Goal: Task Accomplishment & Management: Complete application form

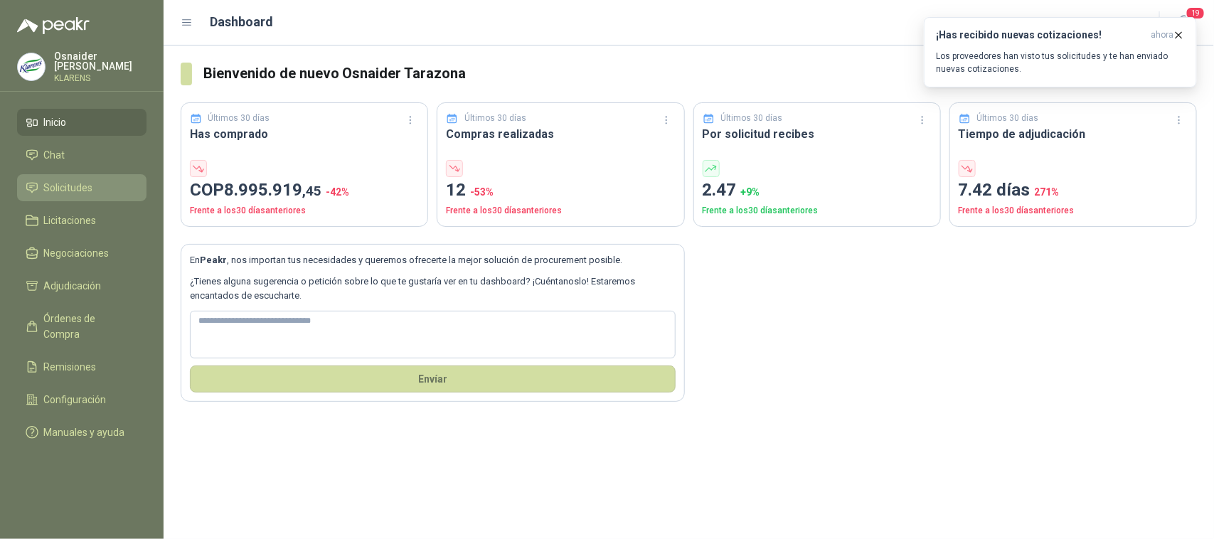
click at [75, 180] on span "Solicitudes" at bounding box center [68, 188] width 49 height 16
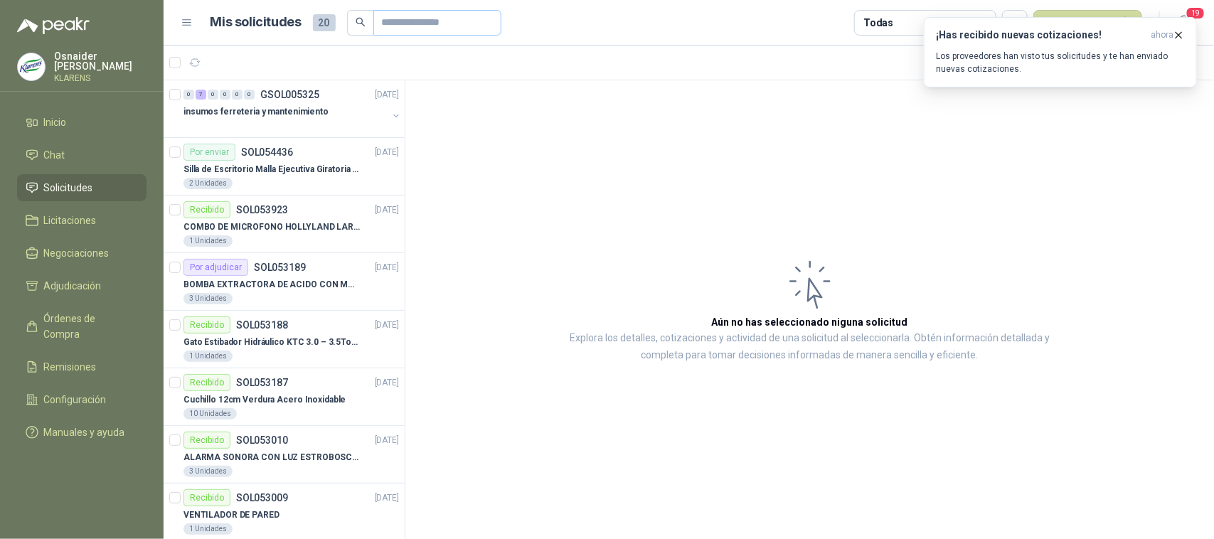
drag, startPoint x: 442, startPoint y: 4, endPoint x: 444, endPoint y: 19, distance: 15.1
click at [443, 12] on header "Mis solicitudes 20 Todas Nueva solicitud 19" at bounding box center [689, 23] width 1050 height 46
click at [444, 19] on input "text" at bounding box center [432, 23] width 100 height 24
type input "*****"
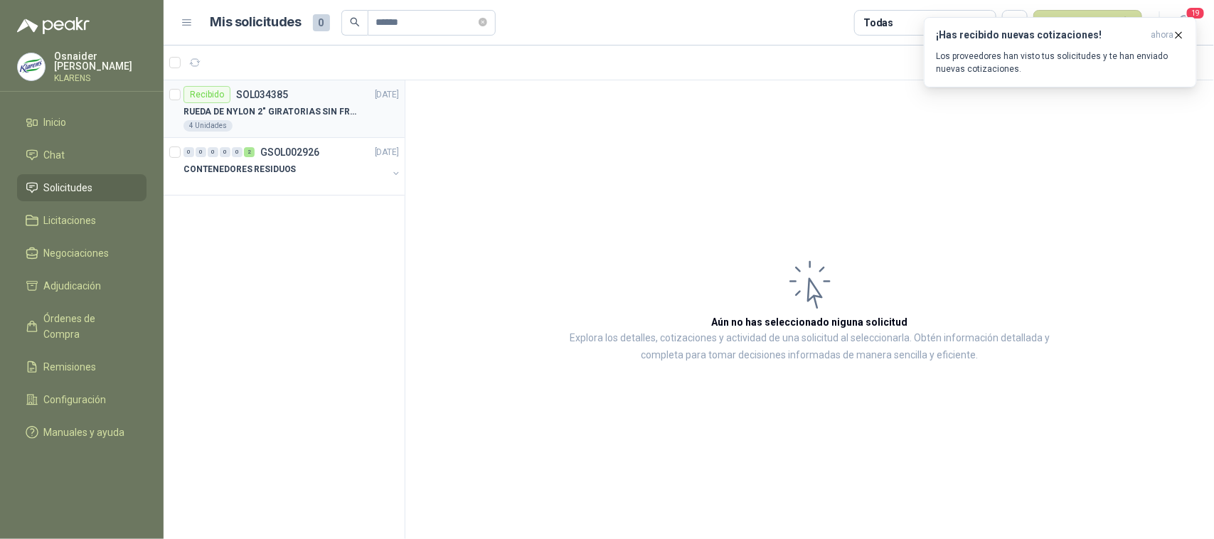
click at [335, 90] on div "Recibido SOL034385 [DATE]" at bounding box center [290, 94] width 215 height 17
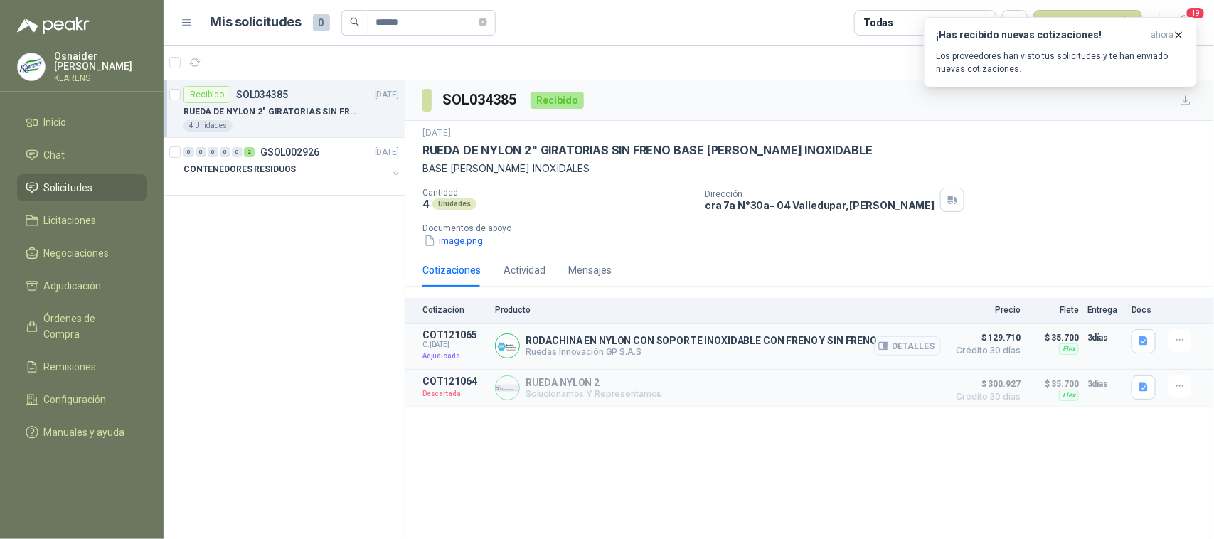
click at [915, 352] on button "Detalles" at bounding box center [907, 345] width 67 height 19
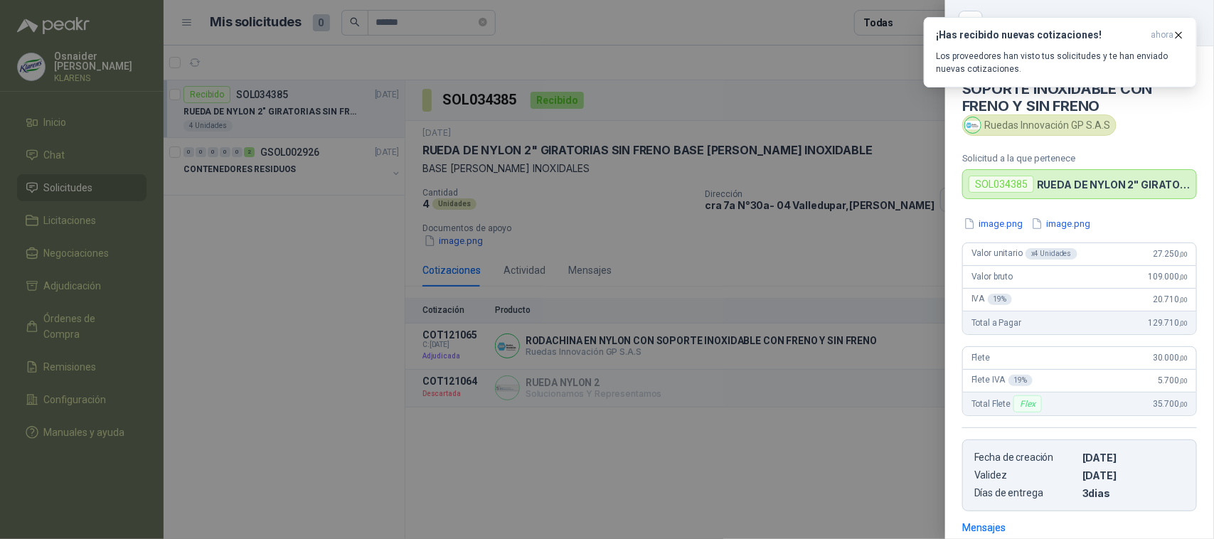
click at [800, 219] on div at bounding box center [607, 269] width 1214 height 539
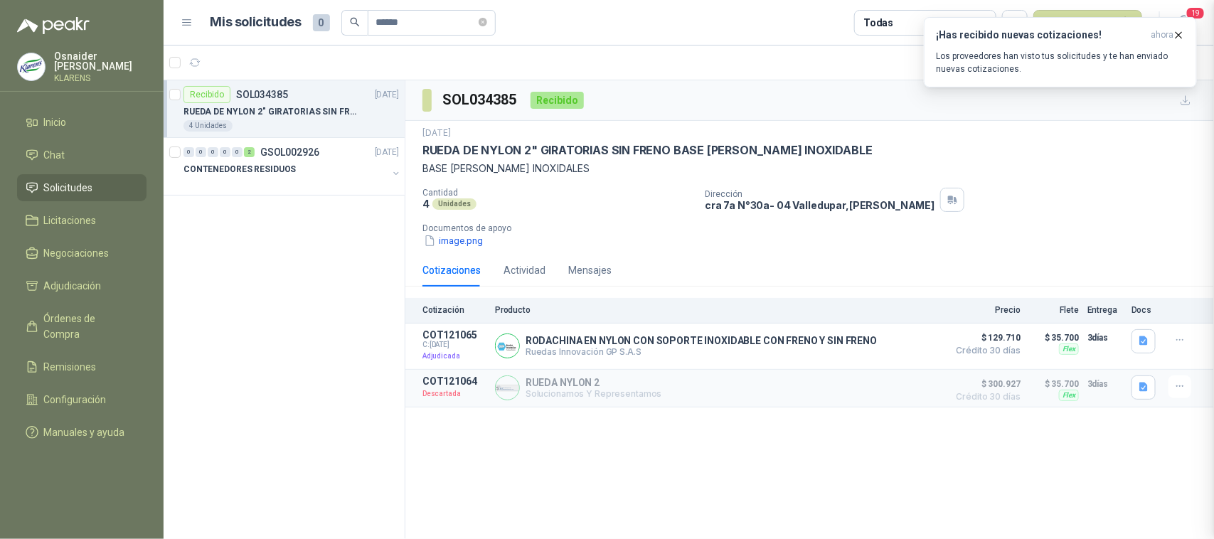
scroll to position [211, 0]
click at [896, 353] on button "Detalles" at bounding box center [907, 345] width 67 height 19
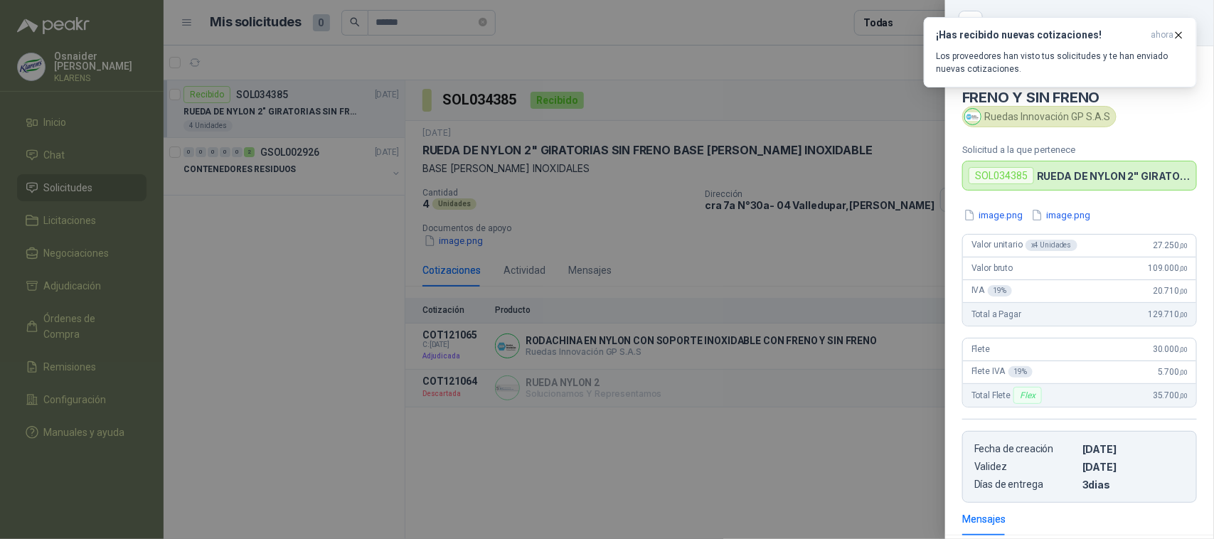
scroll to position [0, 0]
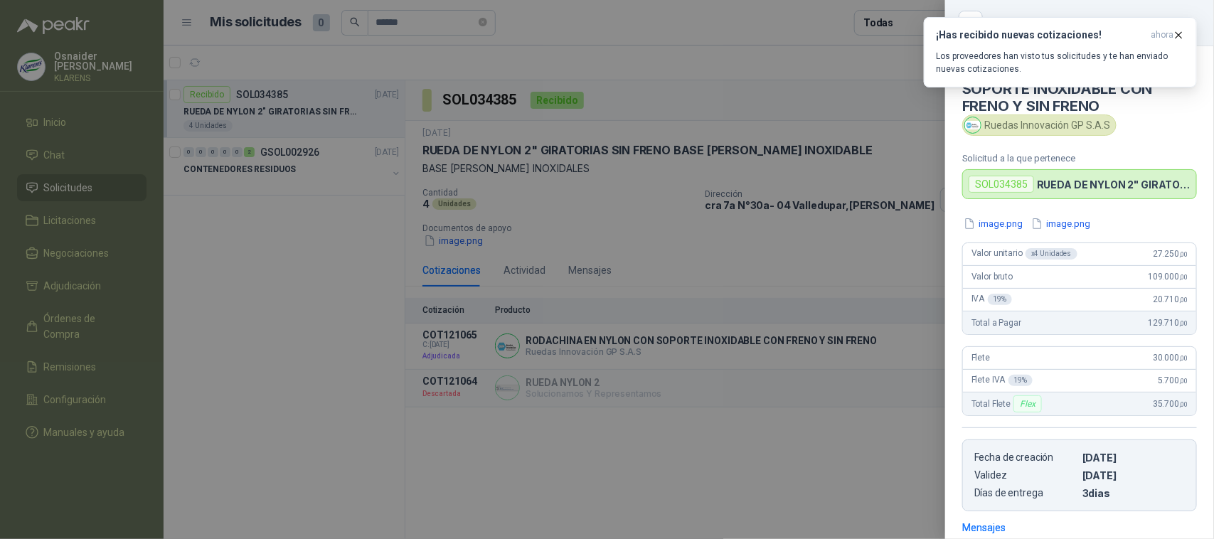
click at [997, 185] on div "SOL034385" at bounding box center [1001, 184] width 65 height 17
click at [1029, 186] on div "SOL034385" at bounding box center [1001, 184] width 65 height 17
click at [1053, 180] on p "RUEDA DE NYLON 2" GIRATORIAS SIN FRENO BASE [PERSON_NAME] INOXIDABLE" at bounding box center [1114, 185] width 154 height 12
drag, startPoint x: 1053, startPoint y: 180, endPoint x: 1092, endPoint y: 157, distance: 45.3
click at [1053, 180] on p "RUEDA DE NYLON 2" GIRATORIAS SIN FRENO BASE [PERSON_NAME] INOXIDABLE" at bounding box center [1114, 185] width 154 height 12
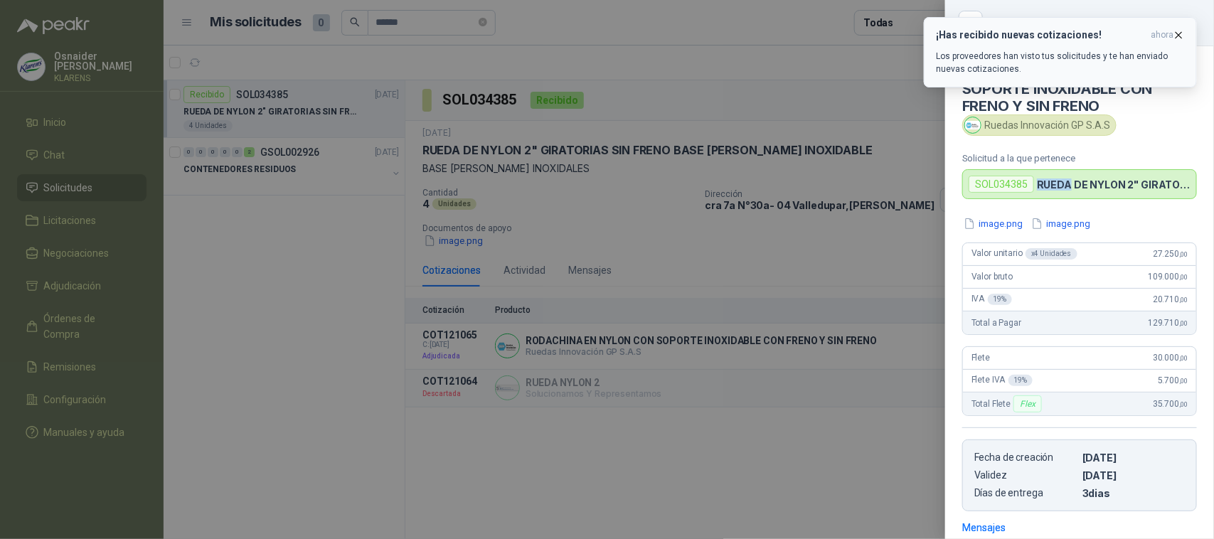
click at [1182, 33] on icon "button" at bounding box center [1179, 35] width 12 height 12
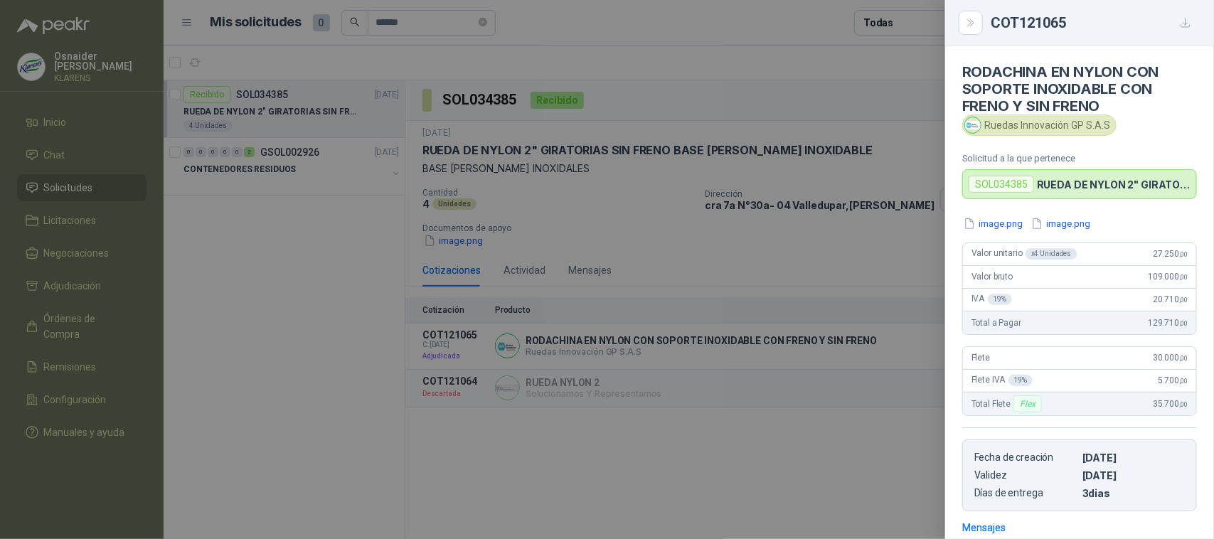
click at [1080, 126] on div "Ruedas Innovación GP S.A.S" at bounding box center [1039, 124] width 154 height 21
click at [978, 29] on button "Close" at bounding box center [971, 23] width 24 height 24
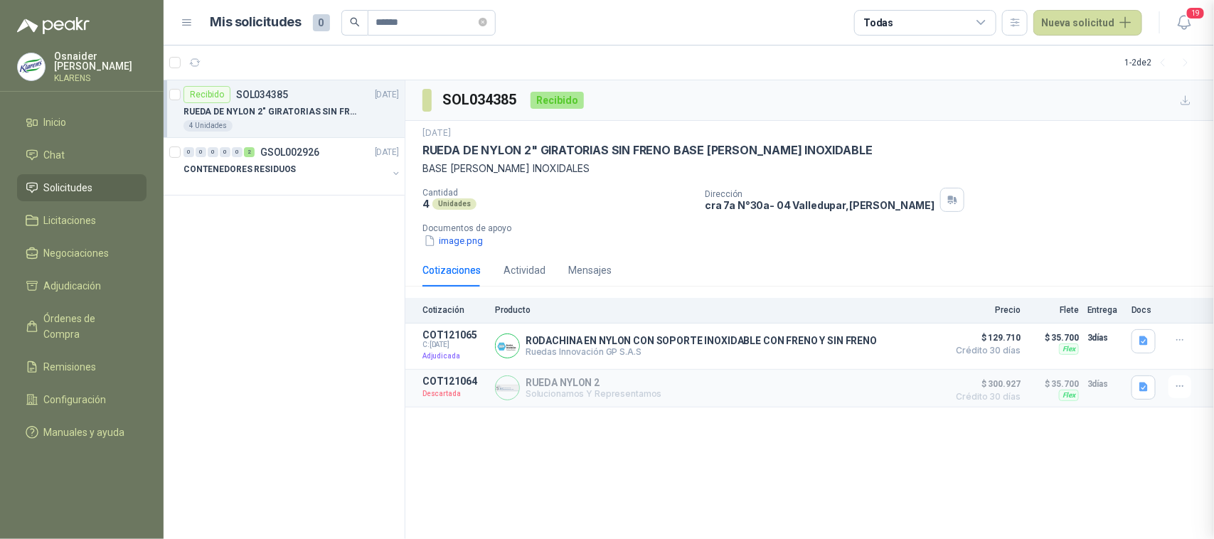
scroll to position [211, 0]
click at [527, 267] on div "Actividad" at bounding box center [525, 270] width 42 height 16
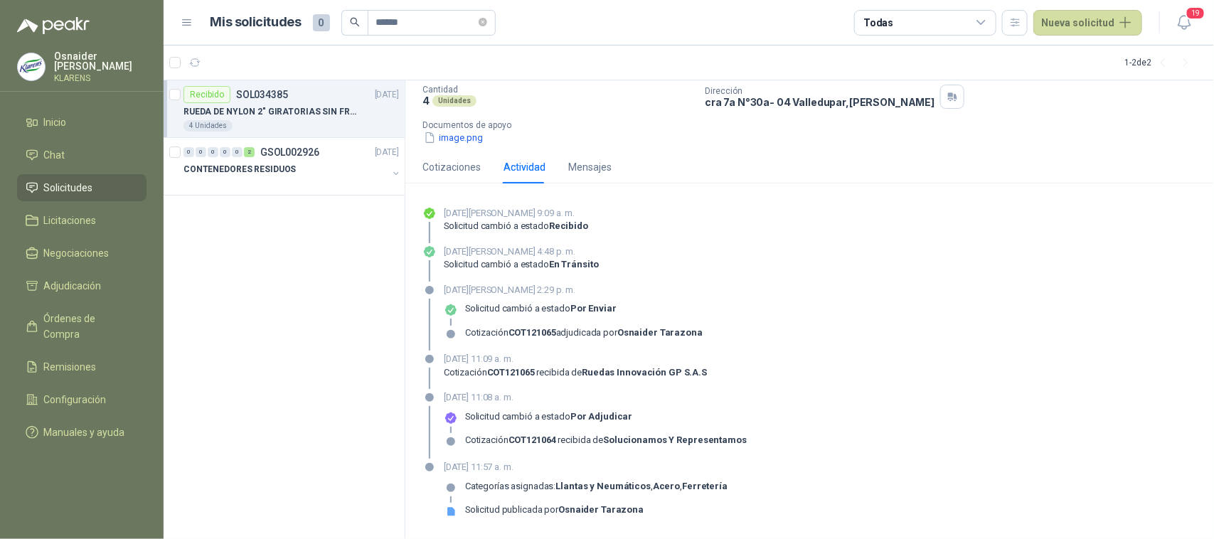
scroll to position [104, 0]
click at [327, 120] on div "4 Unidades" at bounding box center [290, 125] width 215 height 11
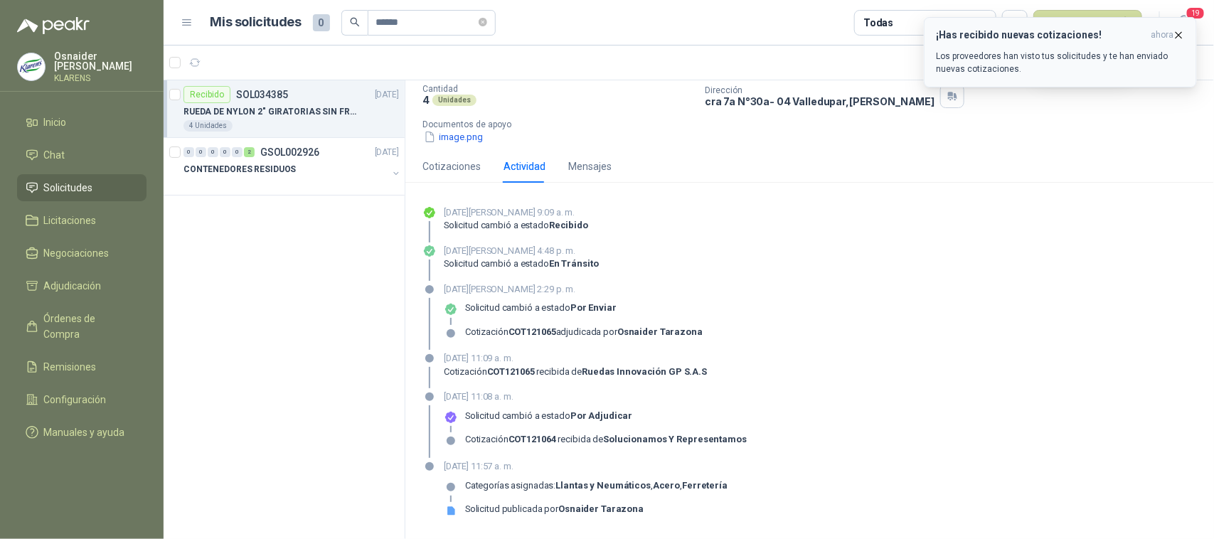
click at [1171, 31] on span "ahora" at bounding box center [1162, 35] width 23 height 12
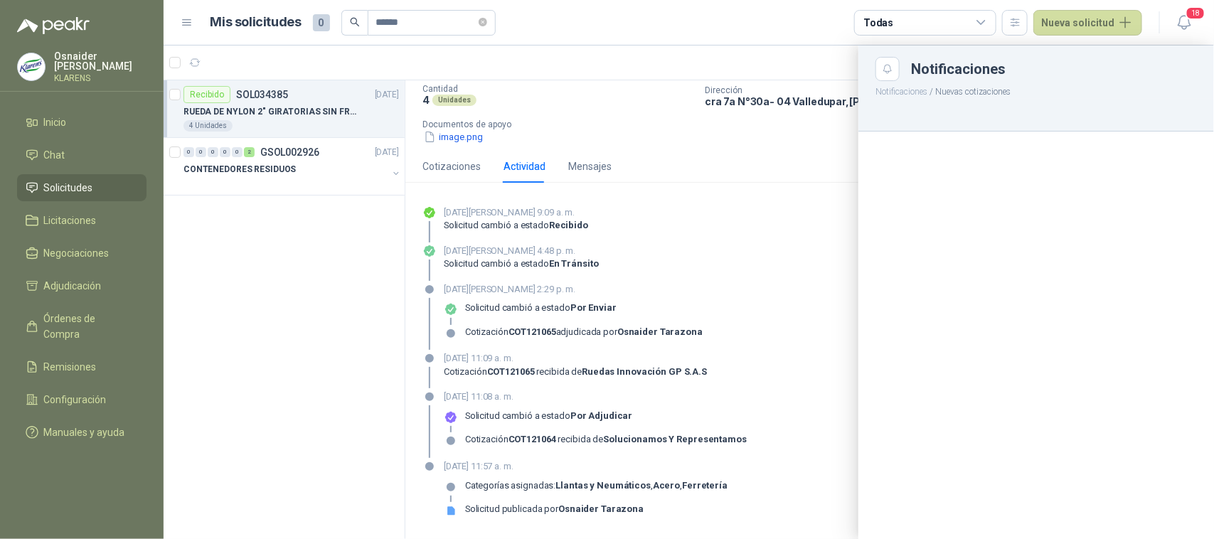
click at [776, 155] on div at bounding box center [689, 293] width 1050 height 494
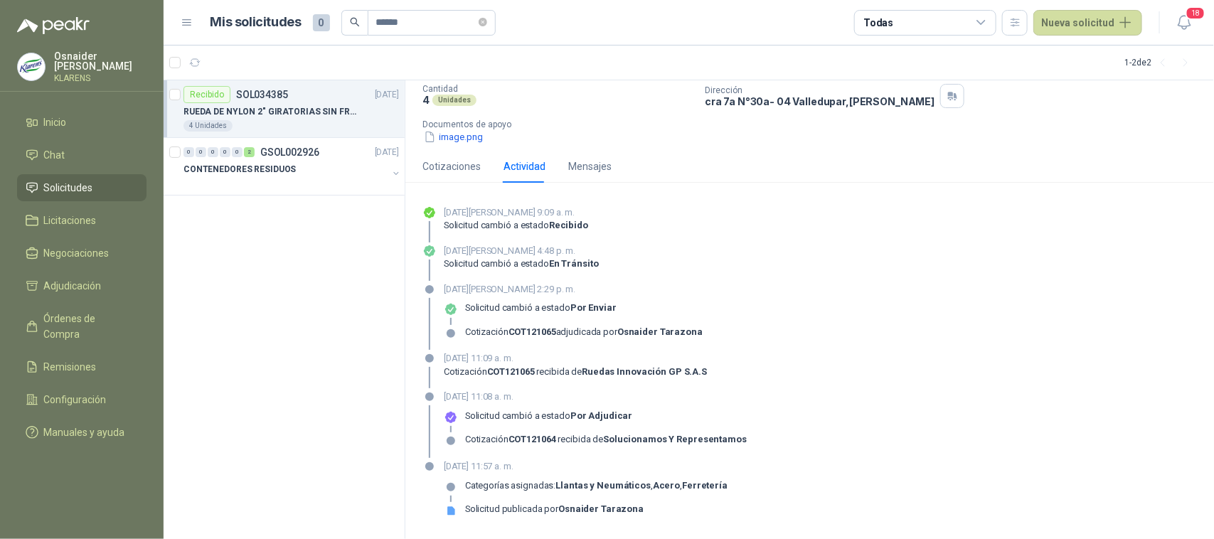
click at [261, 110] on p "RUEDA DE NYLON 2" GIRATORIAS SIN FRENO BASE [PERSON_NAME] INOXIDABLE" at bounding box center [271, 112] width 177 height 14
click at [358, 109] on p "RUEDA DE NYLON 2" GIRATORIAS SIN FRENO BASE [PERSON_NAME] INOXIDABLE" at bounding box center [271, 112] width 177 height 14
click at [217, 97] on div "Recibido" at bounding box center [206, 94] width 47 height 17
click at [452, 161] on div "Cotizaciones" at bounding box center [451, 167] width 58 height 16
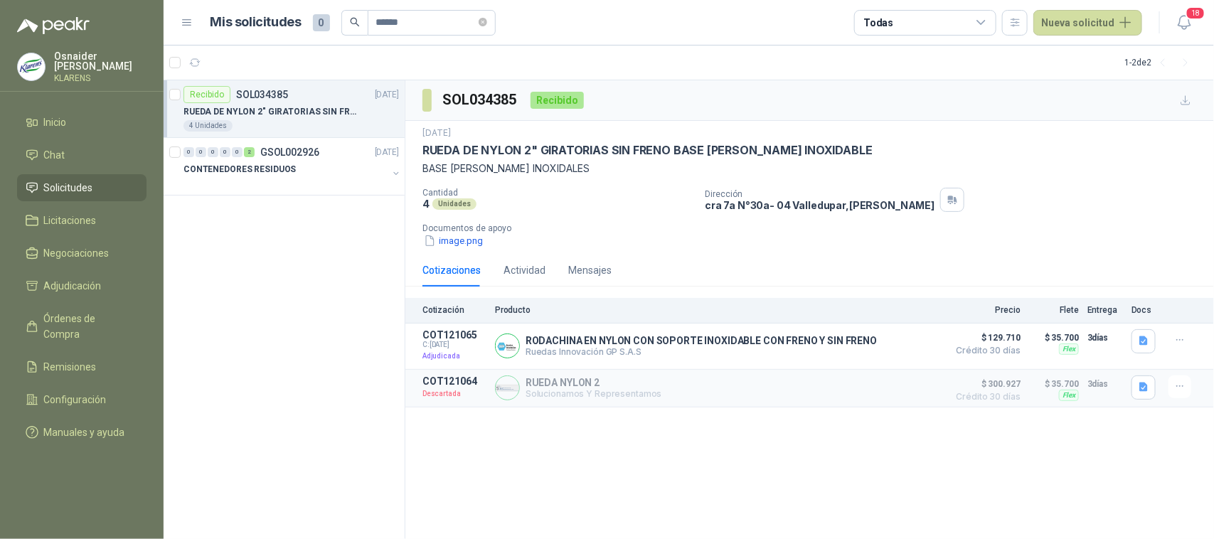
scroll to position [0, 0]
click at [900, 350] on button "Detalles" at bounding box center [907, 345] width 67 height 19
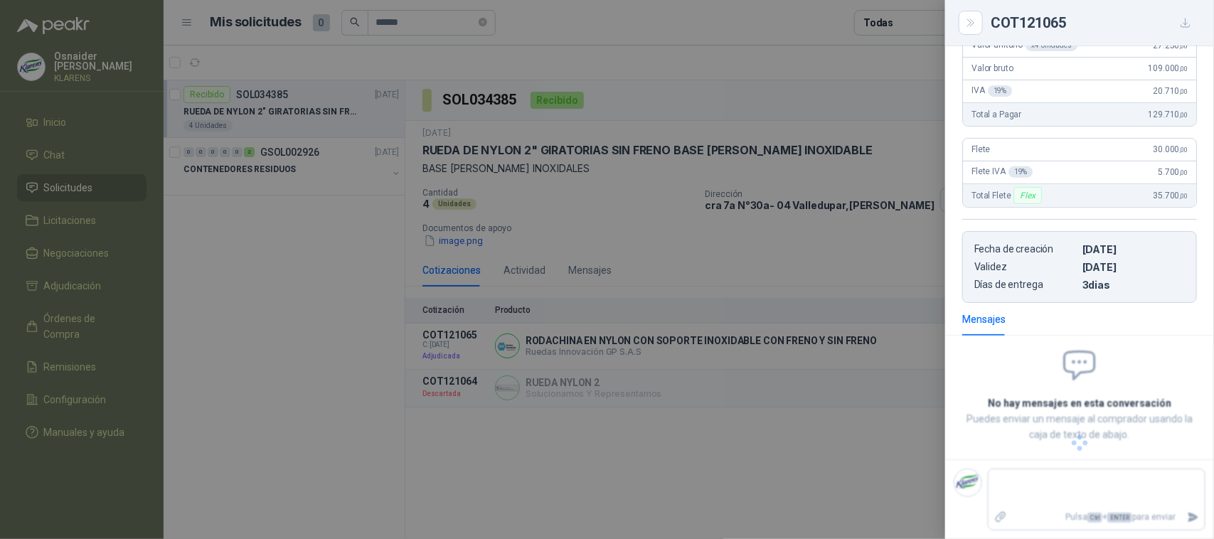
click at [877, 275] on div at bounding box center [607, 269] width 1214 height 539
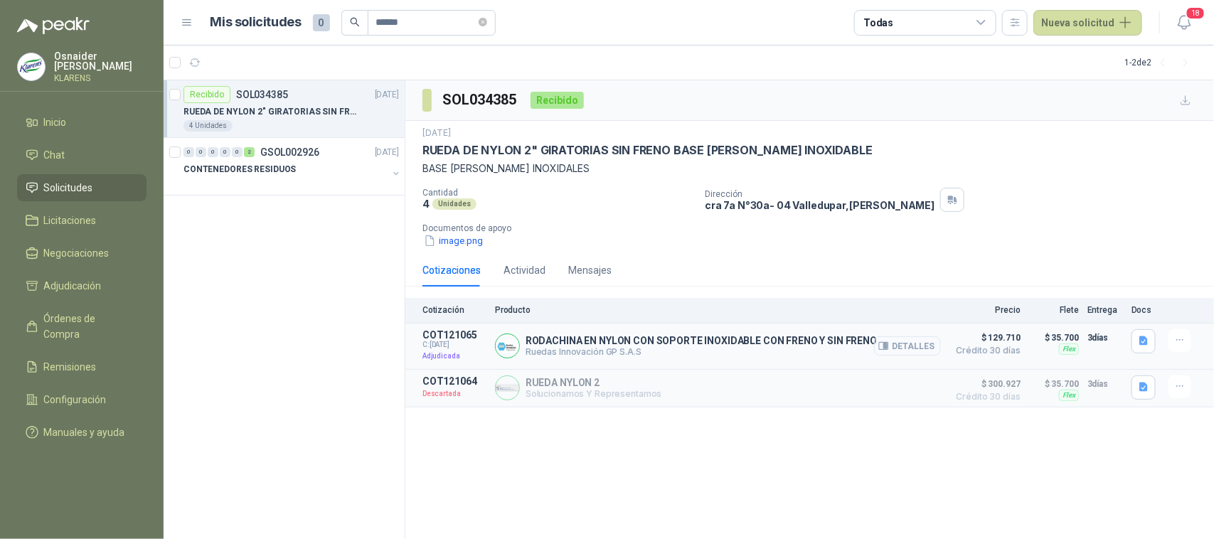
click at [935, 349] on button "Detalles" at bounding box center [907, 345] width 67 height 19
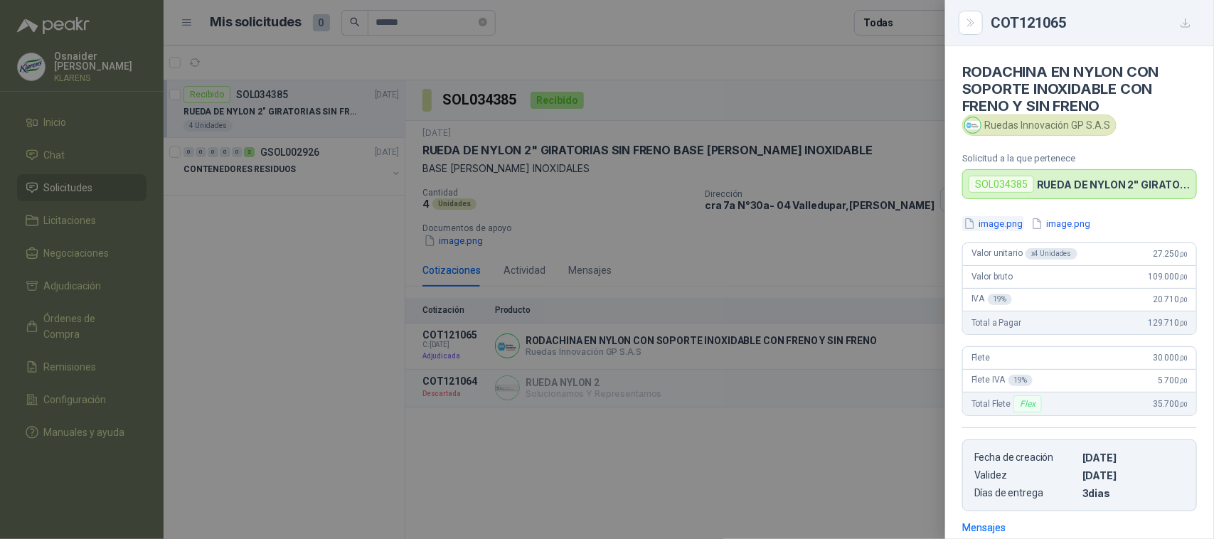
click at [981, 226] on button "image.png" at bounding box center [993, 223] width 62 height 15
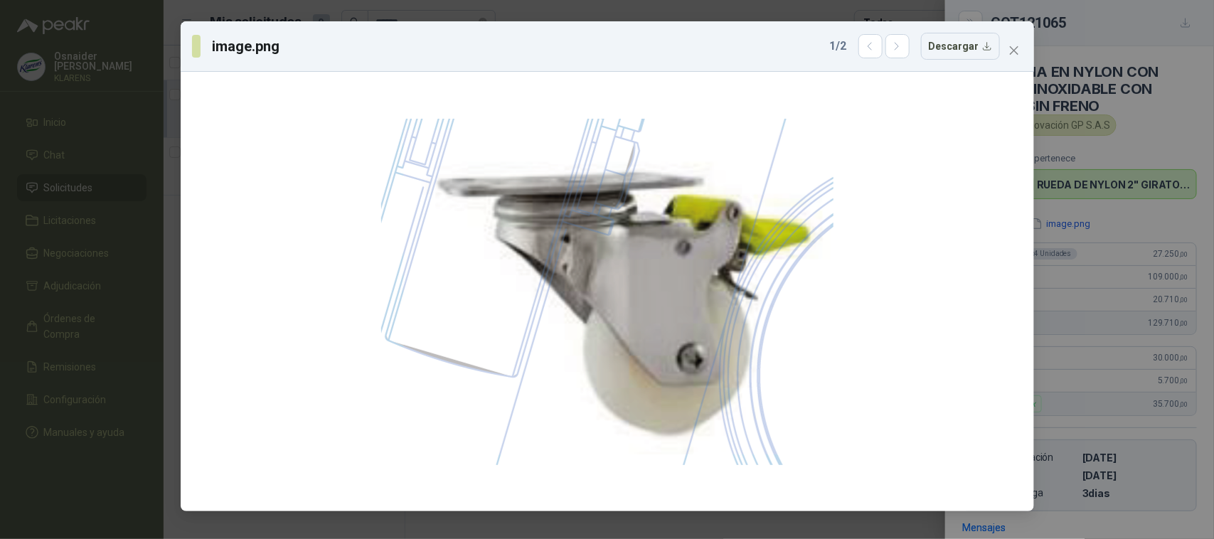
click at [1115, 159] on div "image.png 1 / 2 Descargar" at bounding box center [607, 269] width 1214 height 539
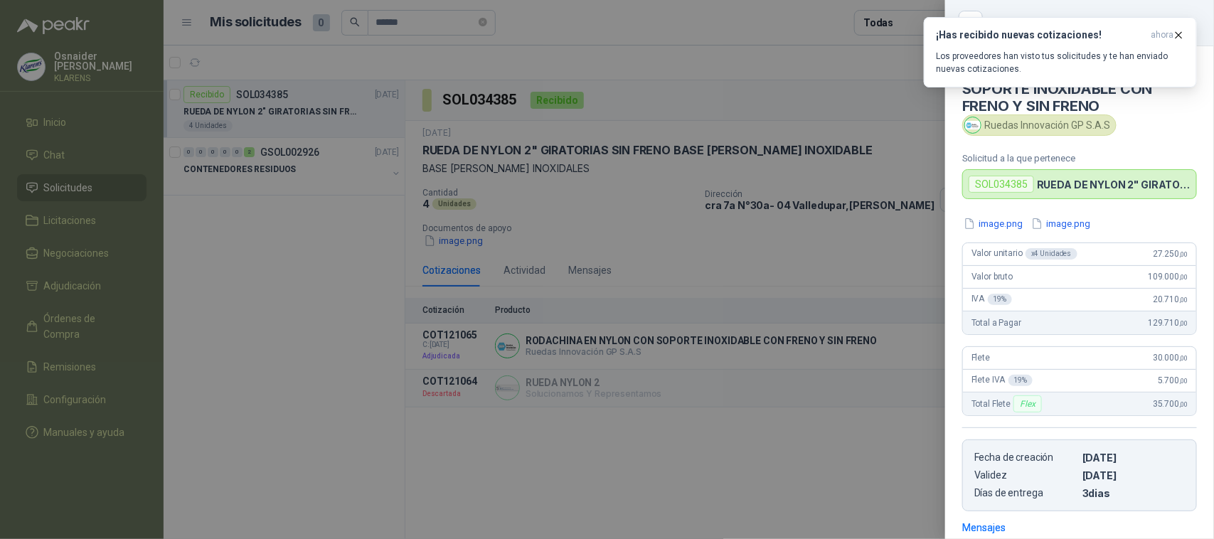
drag, startPoint x: 634, startPoint y: 107, endPoint x: 622, endPoint y: 108, distance: 12.1
click at [634, 108] on div at bounding box center [607, 269] width 1214 height 539
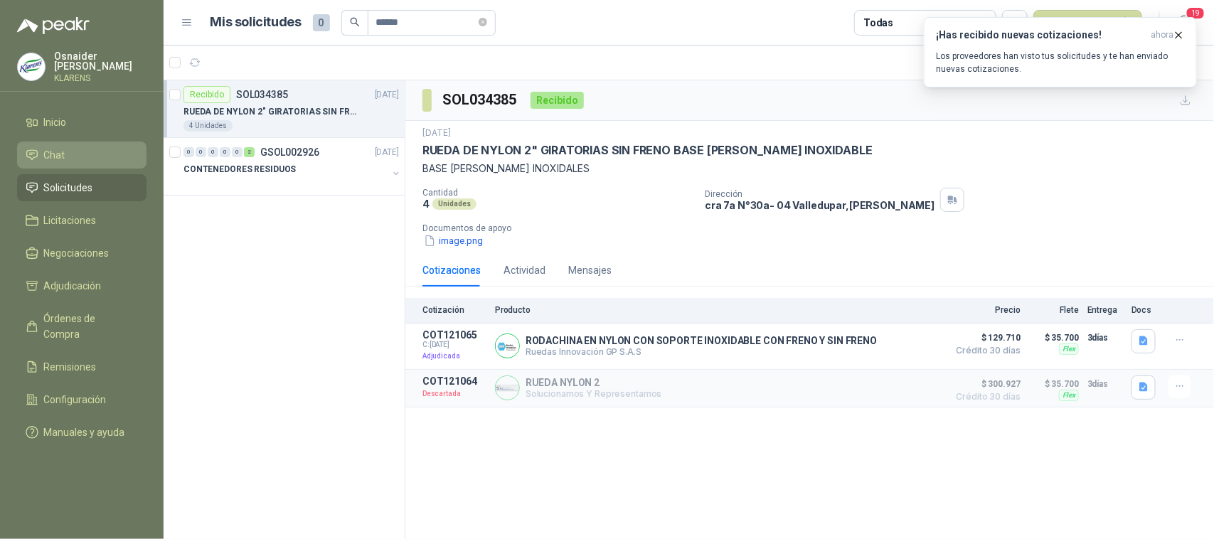
click at [62, 151] on span "Chat" at bounding box center [54, 155] width 21 height 16
click at [77, 182] on span "Solicitudes" at bounding box center [68, 188] width 49 height 16
click at [1176, 33] on icon "button" at bounding box center [1179, 35] width 12 height 12
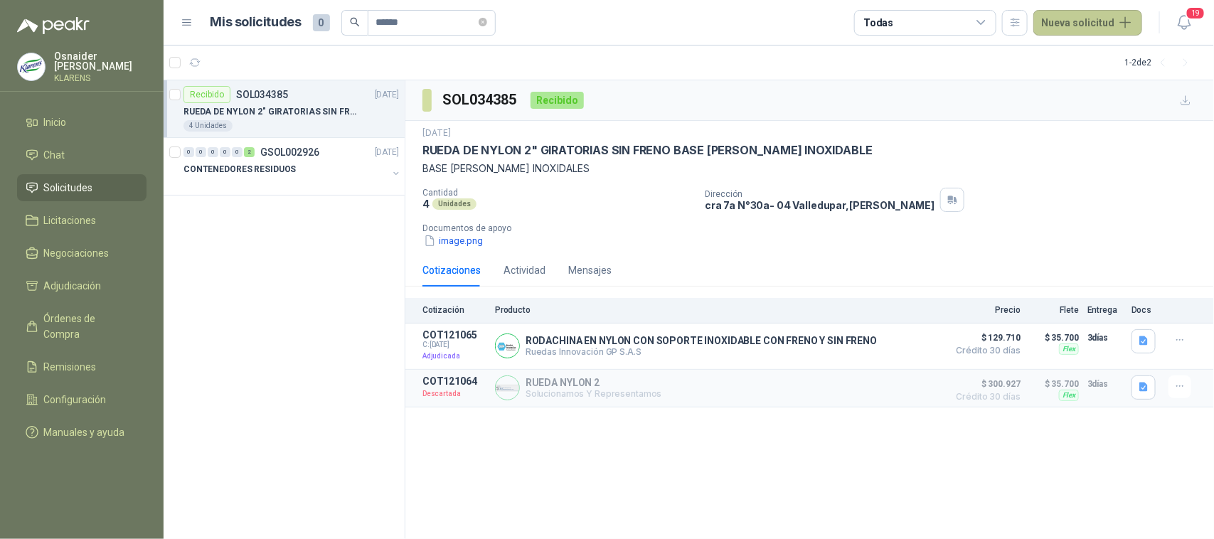
click at [1104, 26] on button "Nueva solicitud" at bounding box center [1087, 23] width 109 height 26
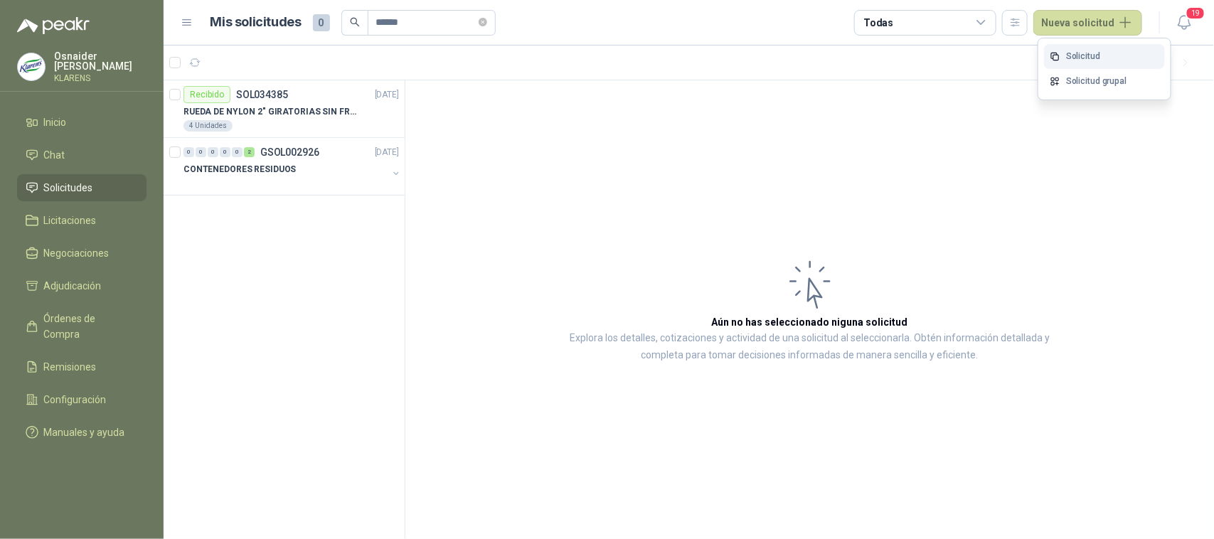
click at [1074, 47] on link "Solicitud" at bounding box center [1104, 56] width 121 height 25
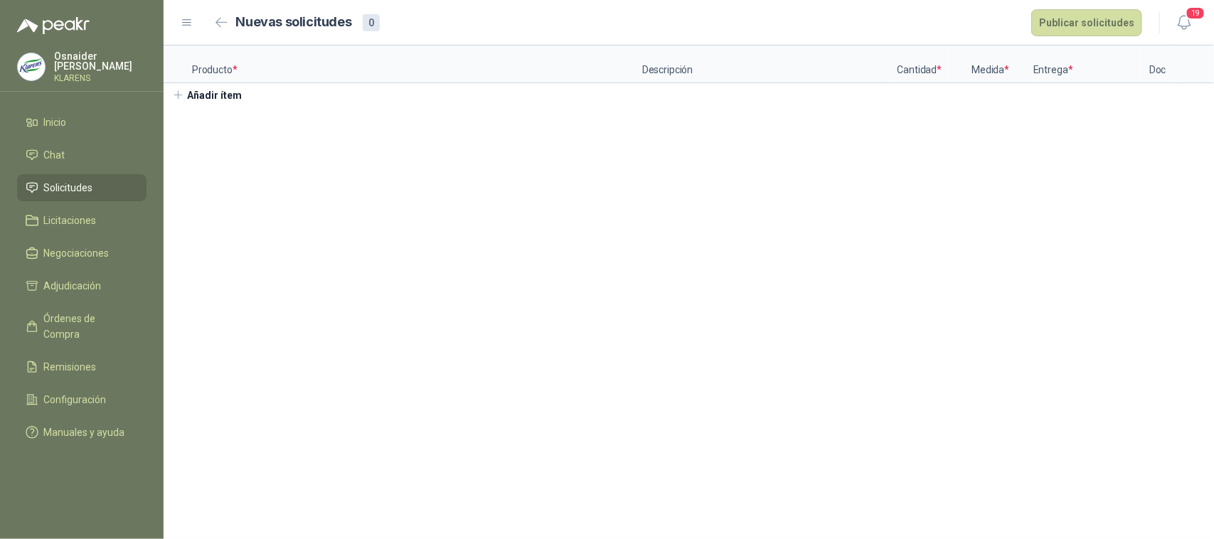
click at [229, 104] on button "Añadir ítem" at bounding box center [207, 95] width 87 height 24
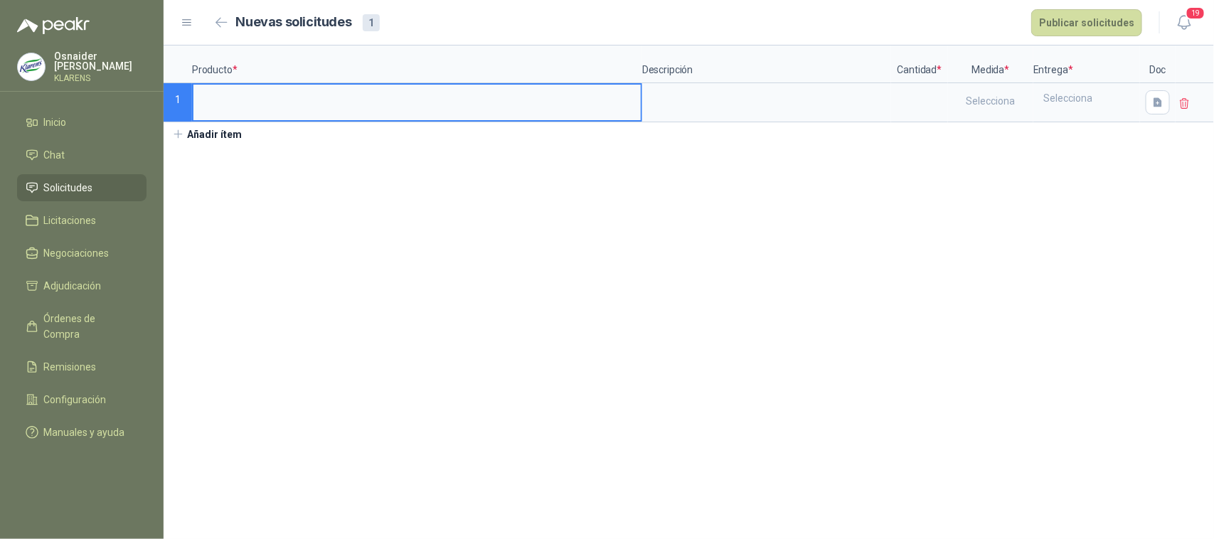
drag, startPoint x: 296, startPoint y: 107, endPoint x: 307, endPoint y: 107, distance: 11.4
click at [302, 107] on input at bounding box center [416, 99] width 447 height 28
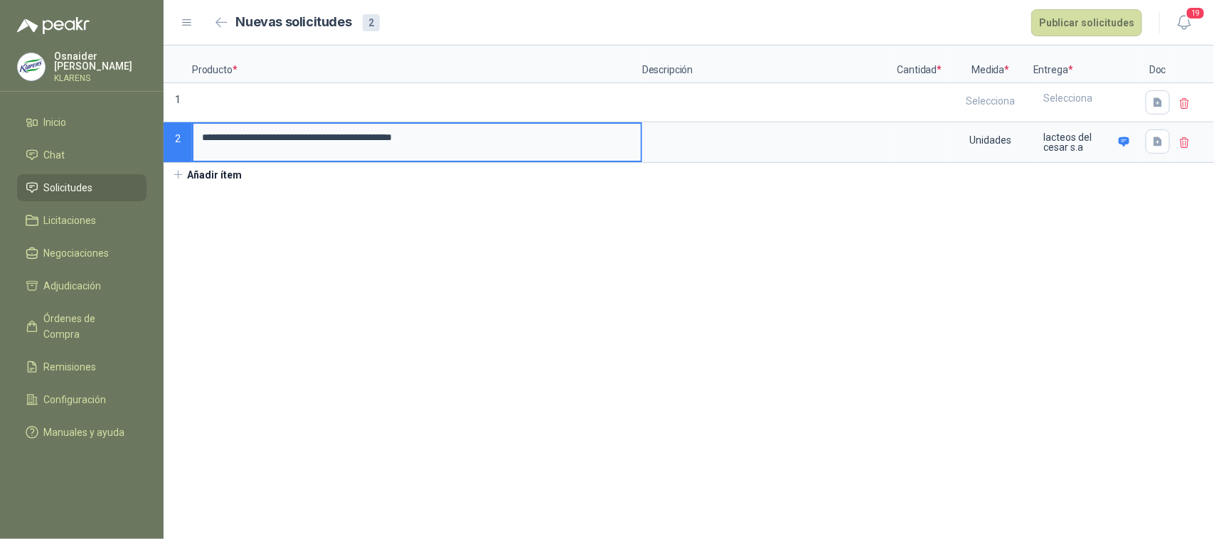
click at [1183, 100] on icon at bounding box center [1185, 104] width 9 height 10
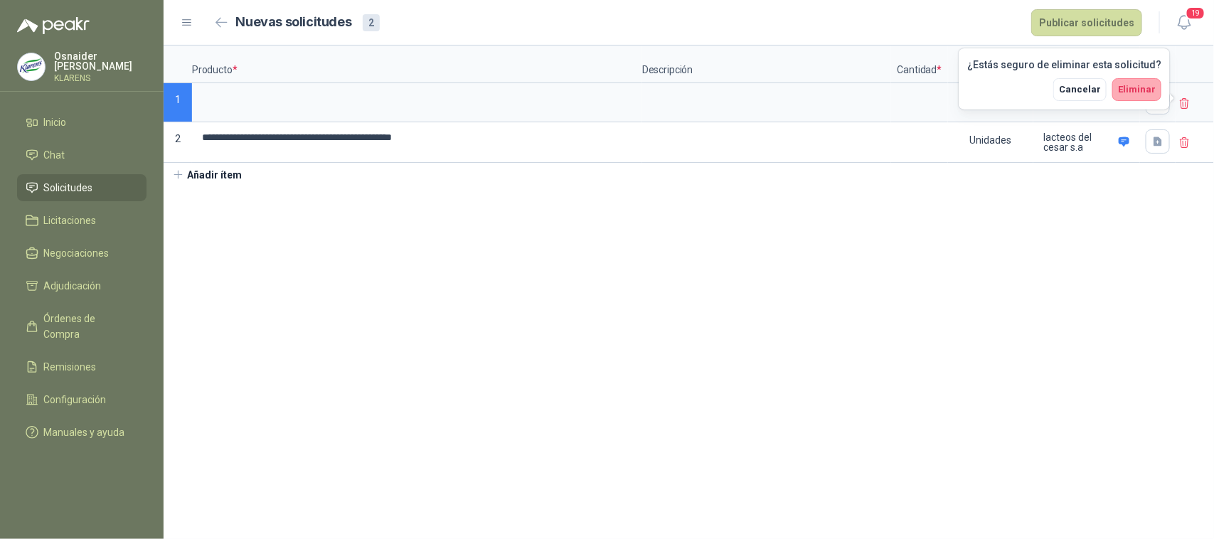
click at [1147, 86] on span "Eliminar" at bounding box center [1137, 89] width 38 height 11
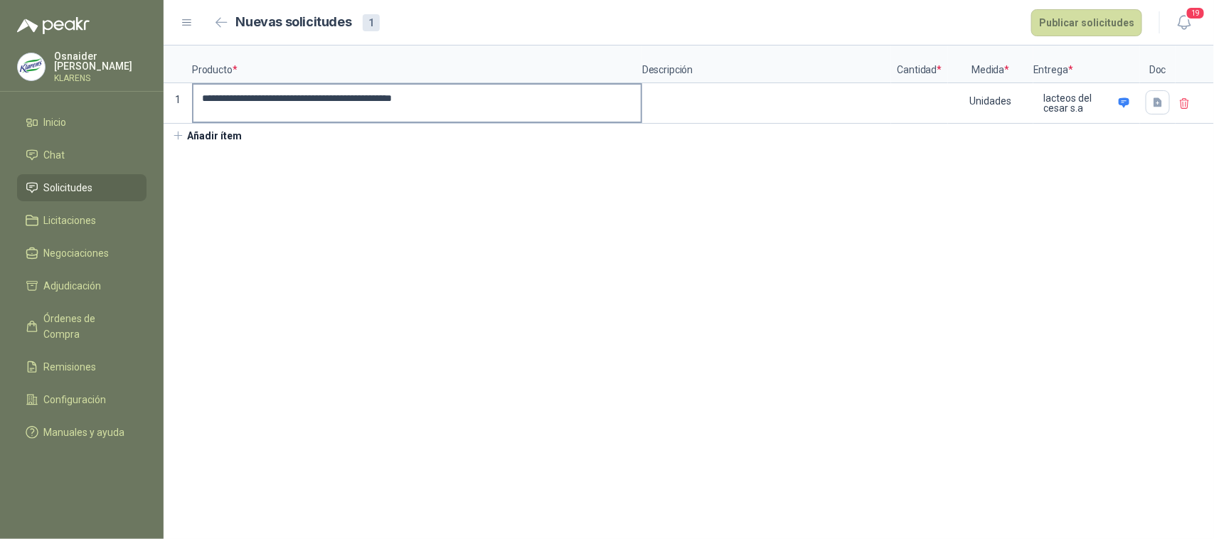
click at [208, 98] on input "**********" at bounding box center [416, 99] width 447 height 28
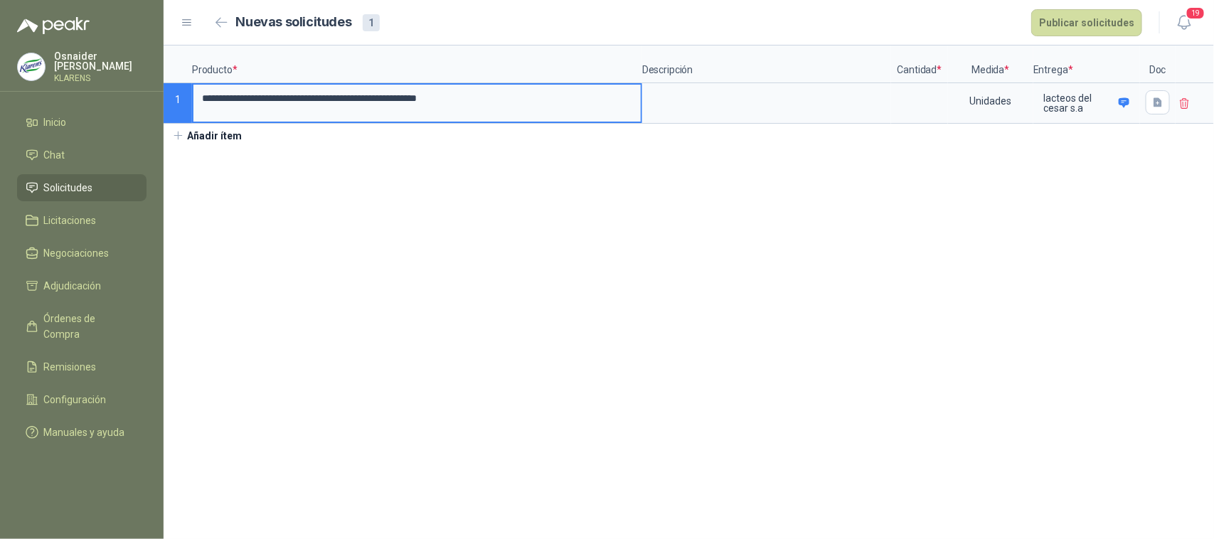
type input "**********"
click at [922, 112] on input at bounding box center [920, 99] width 54 height 28
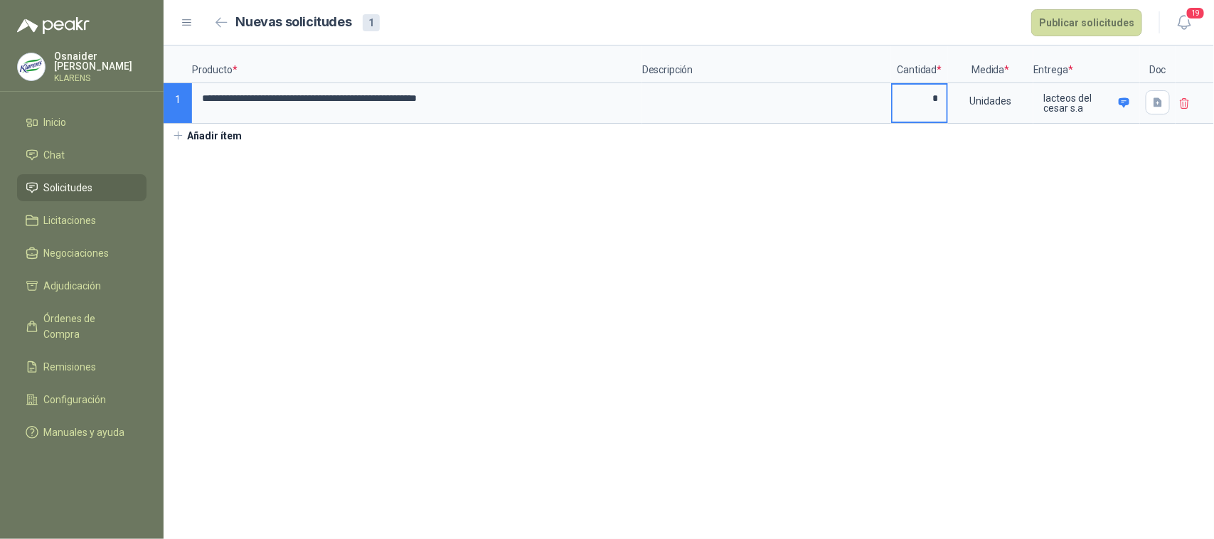
type input "*"
click at [1092, 29] on button "Publicar solicitudes" at bounding box center [1086, 22] width 111 height 27
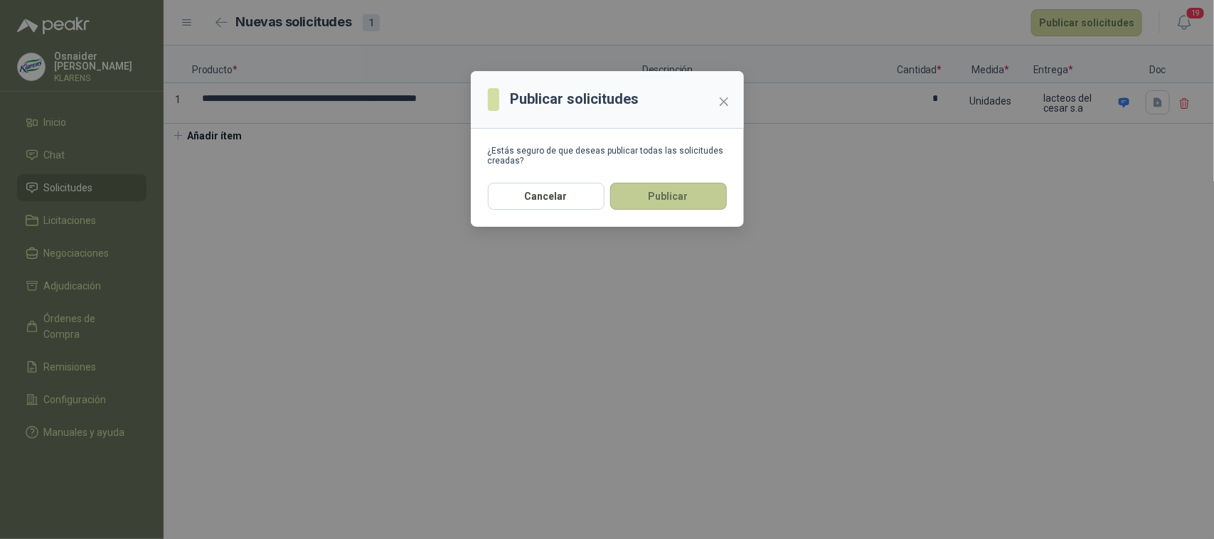
click at [684, 198] on button "Publicar" at bounding box center [668, 196] width 117 height 27
